Goal: Information Seeking & Learning: Learn about a topic

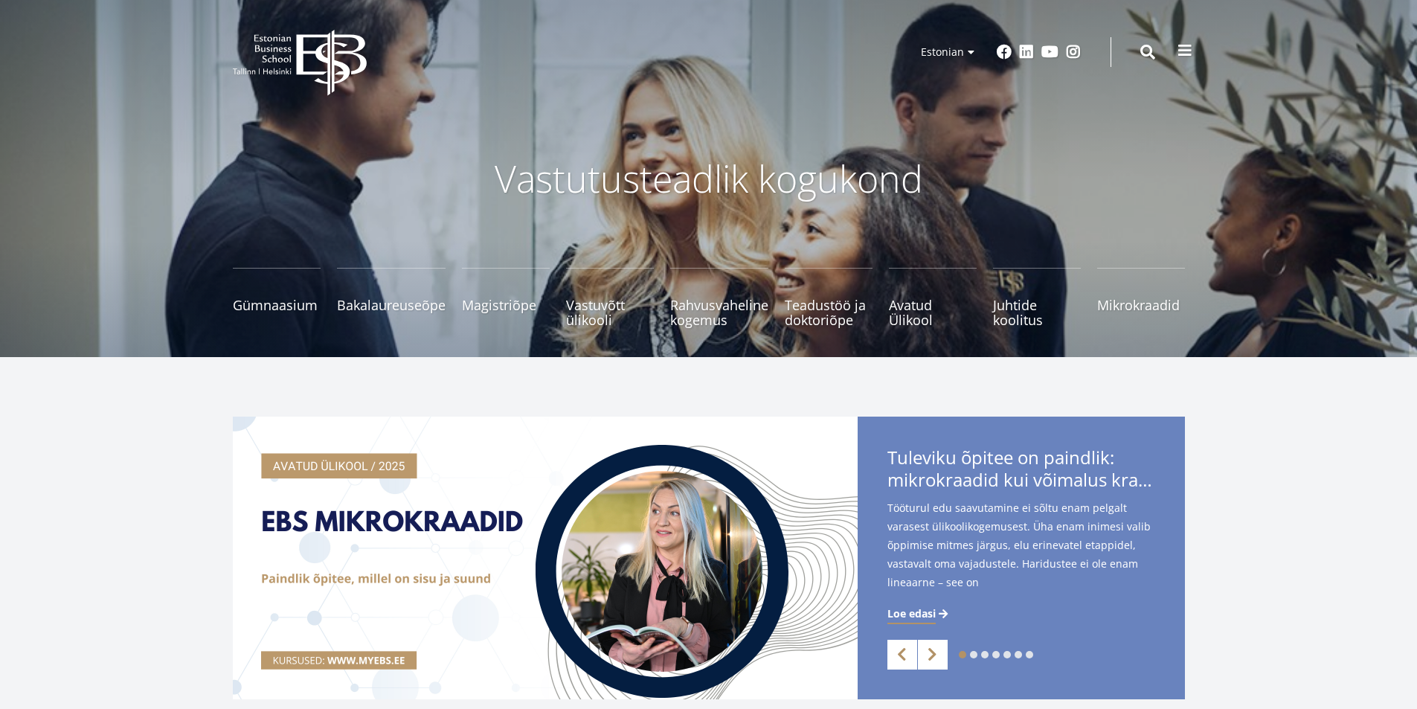
click at [1179, 54] on span at bounding box center [1184, 50] width 15 height 15
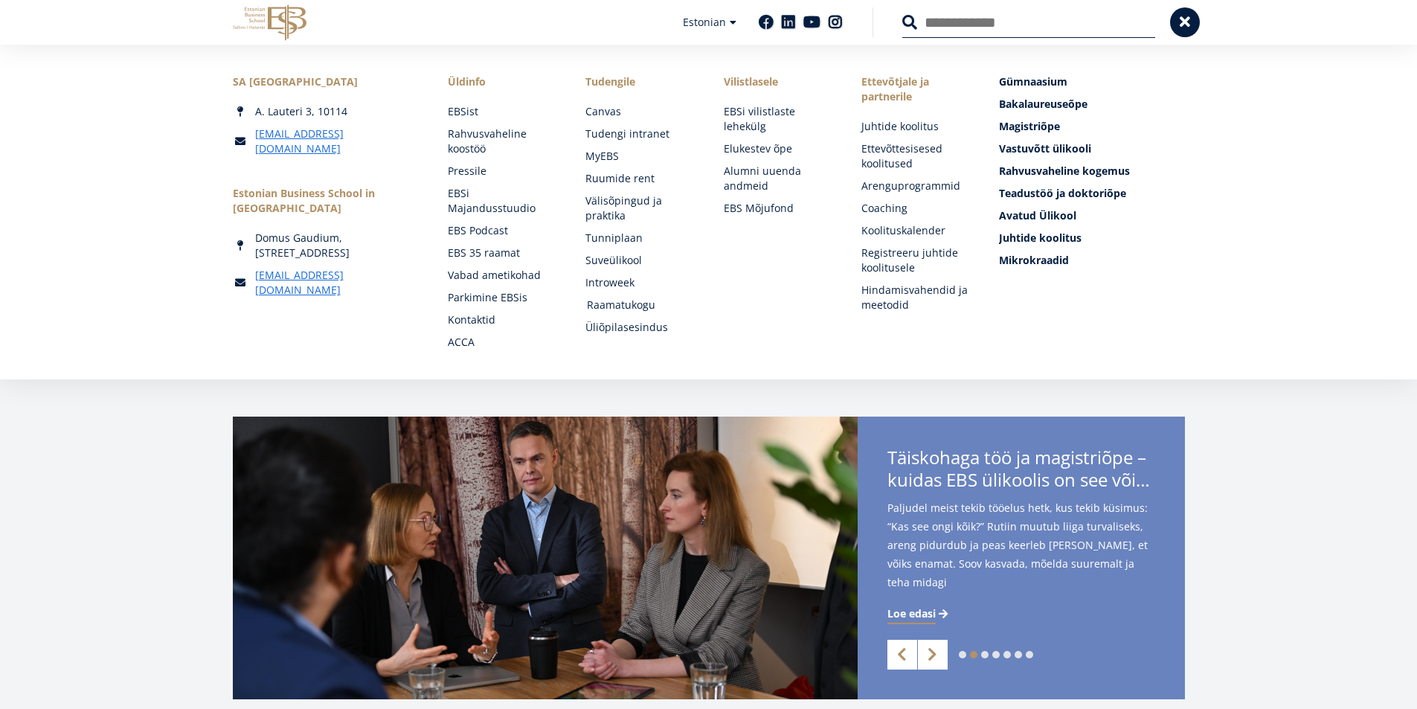
click at [623, 303] on link "Raamatukogu" at bounding box center [641, 304] width 108 height 15
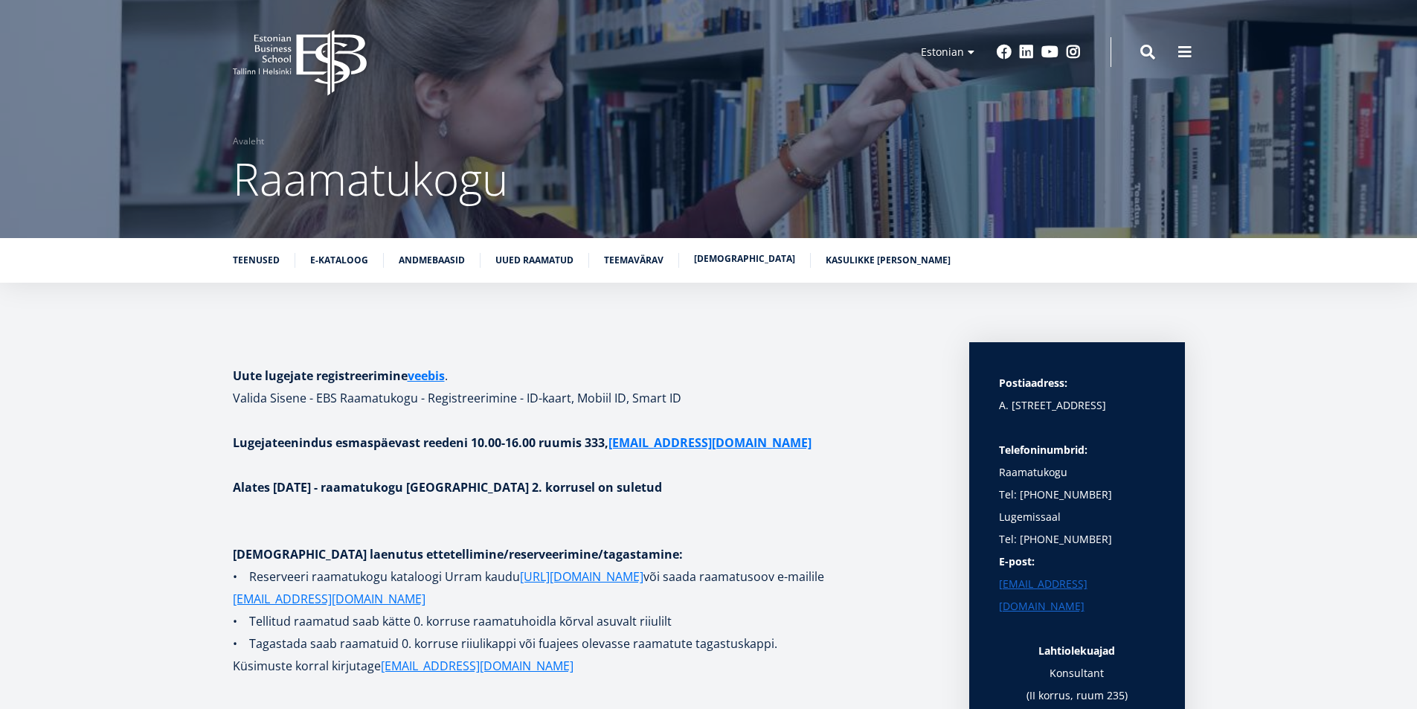
click at [703, 260] on link "[DEMOGRAPHIC_DATA]" at bounding box center [744, 258] width 101 height 15
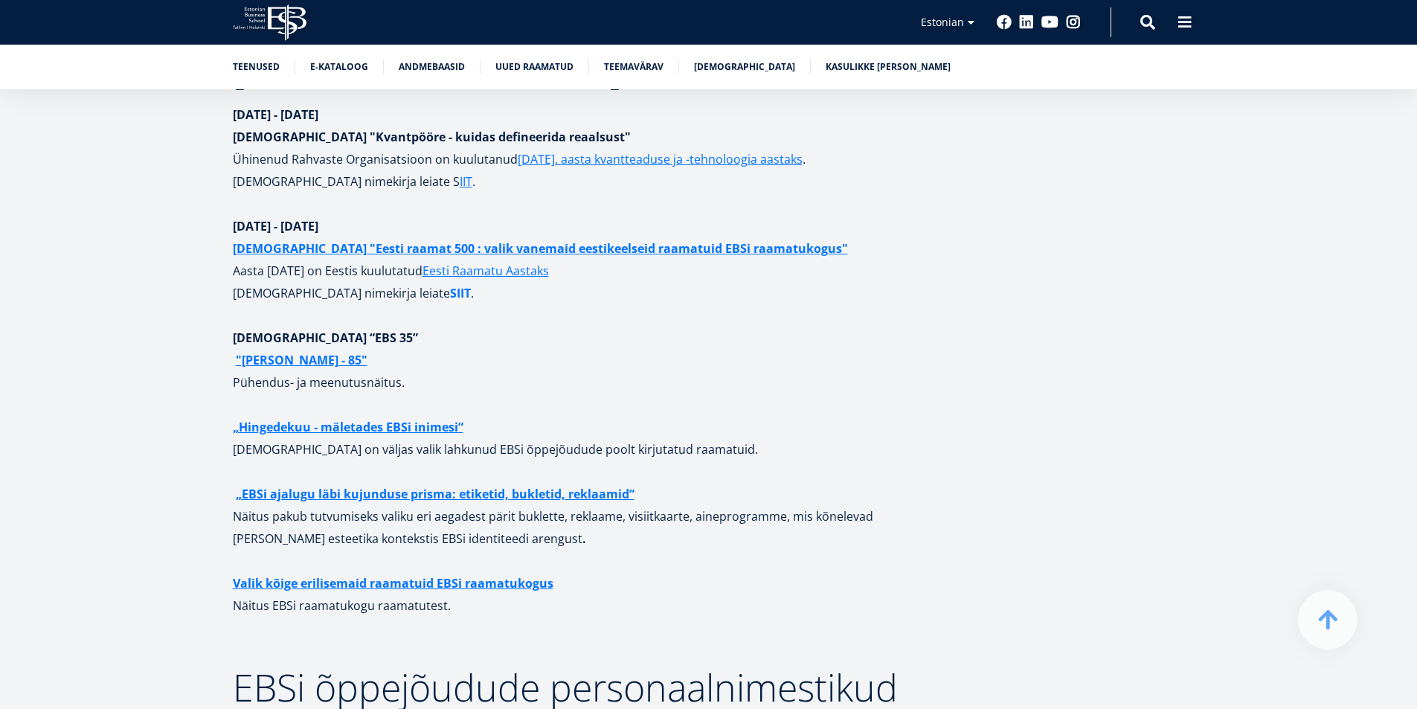
click at [450, 282] on link "SIIT" at bounding box center [460, 293] width 21 height 22
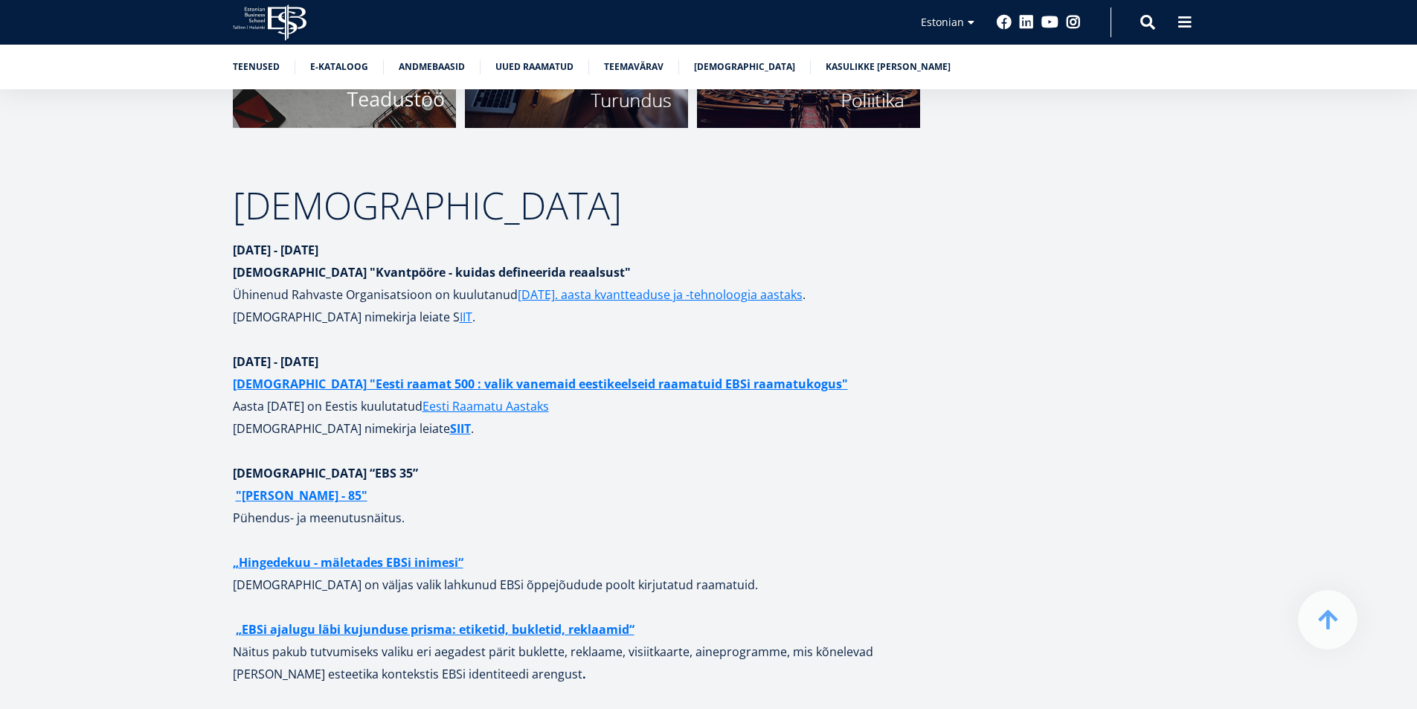
scroll to position [5826, 0]
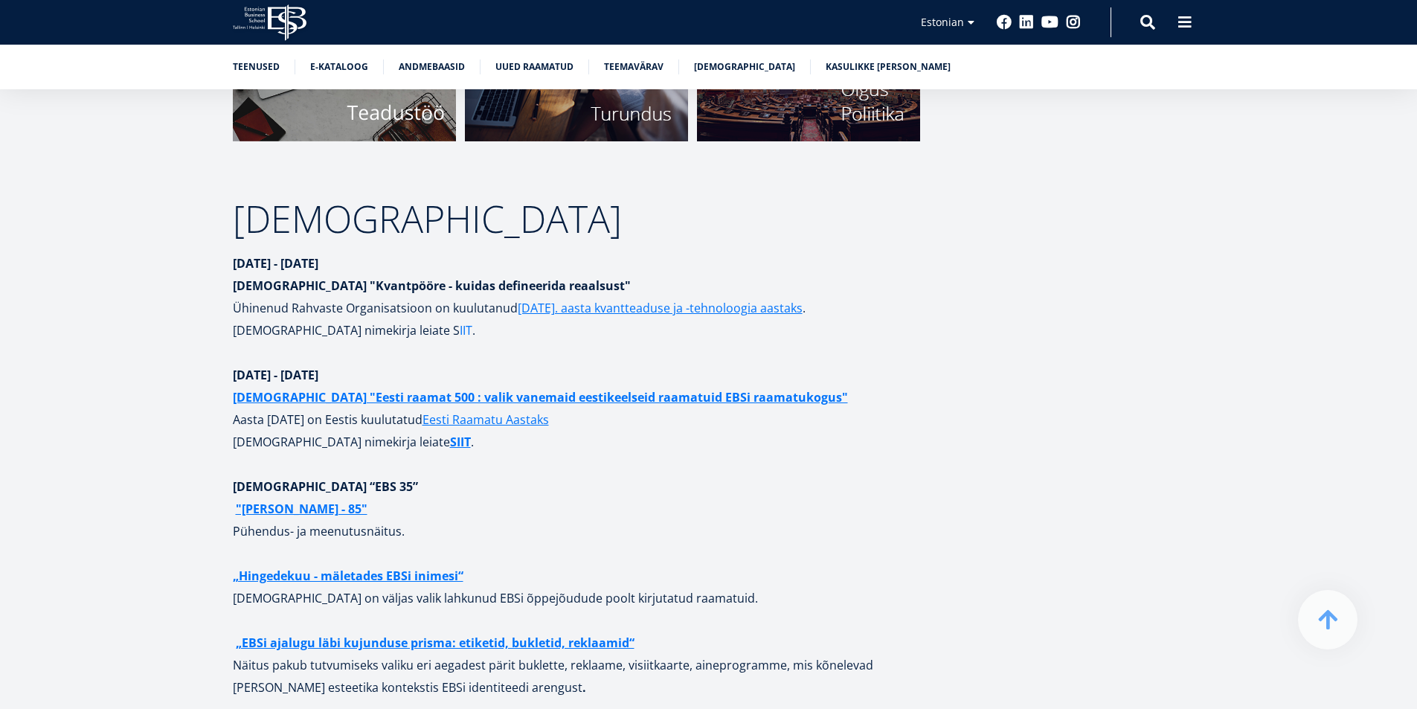
click at [460, 319] on link "IIT" at bounding box center [466, 330] width 13 height 22
click at [944, 45] on link "English" at bounding box center [944, 44] width 74 height 22
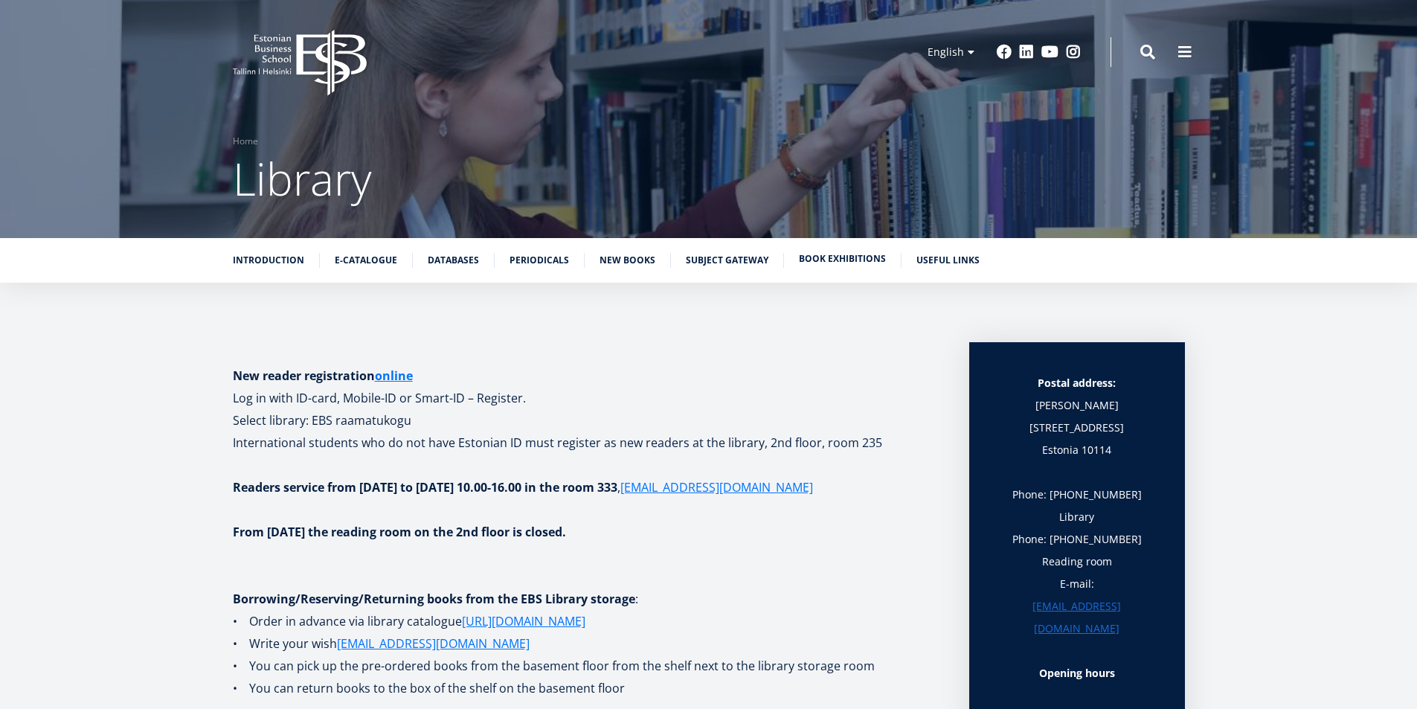
click at [808, 258] on link "Book exhibitions" at bounding box center [842, 258] width 87 height 15
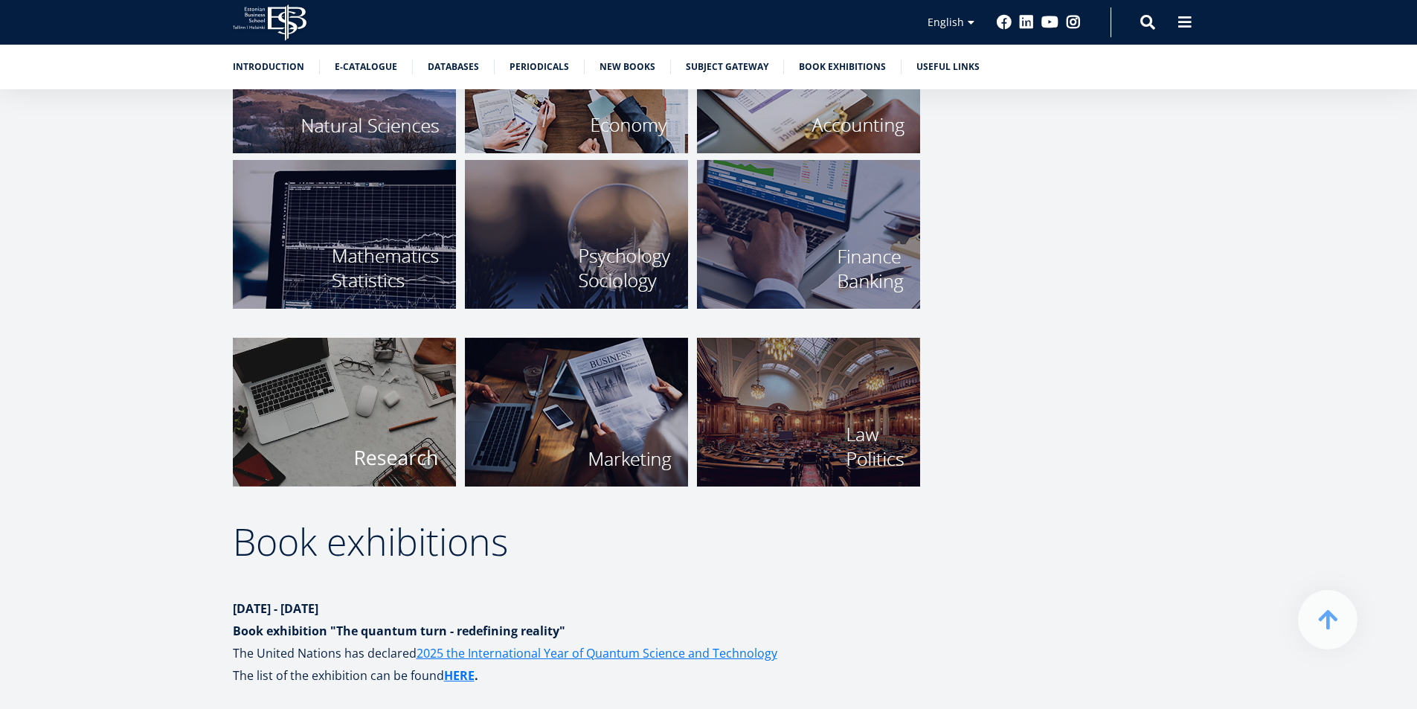
scroll to position [5346, 0]
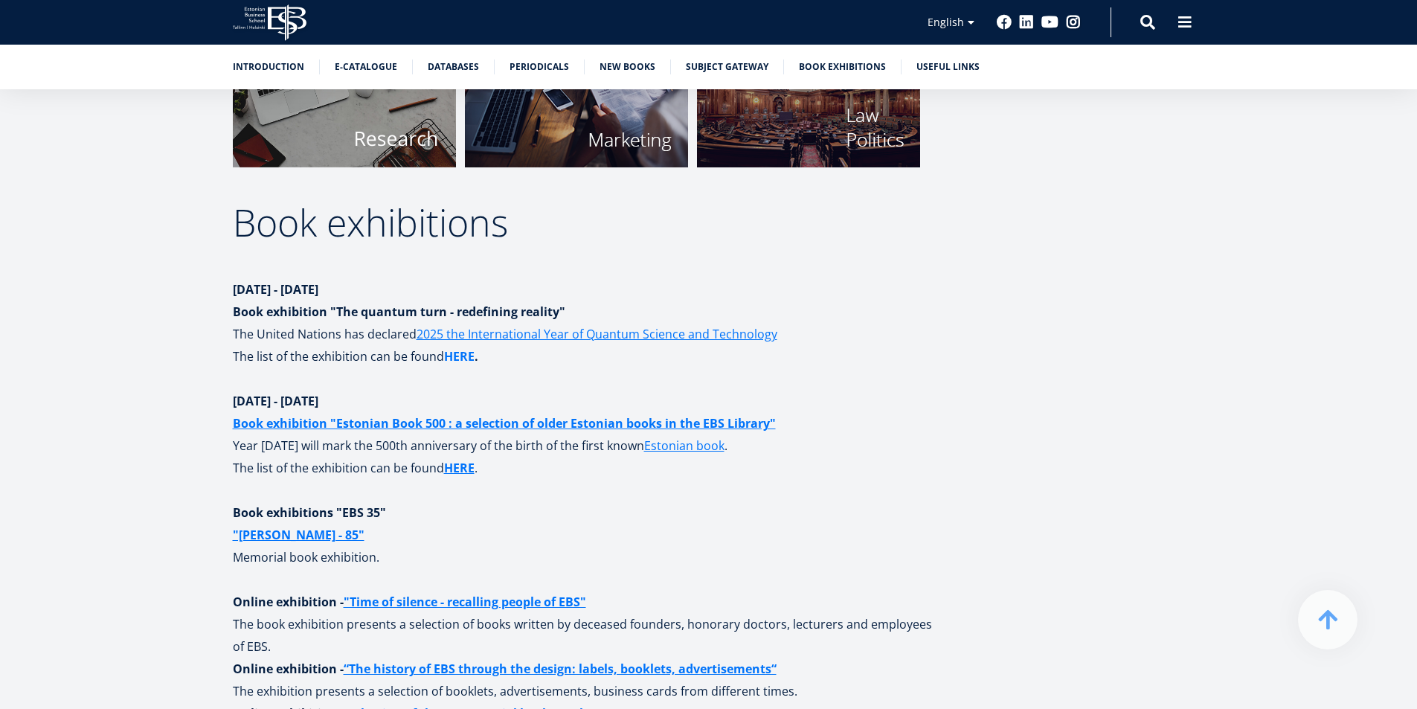
click at [457, 355] on link "HERE" at bounding box center [459, 356] width 30 height 22
click at [467, 471] on link "HERE" at bounding box center [459, 468] width 30 height 22
